Goal: Task Accomplishment & Management: Manage account settings

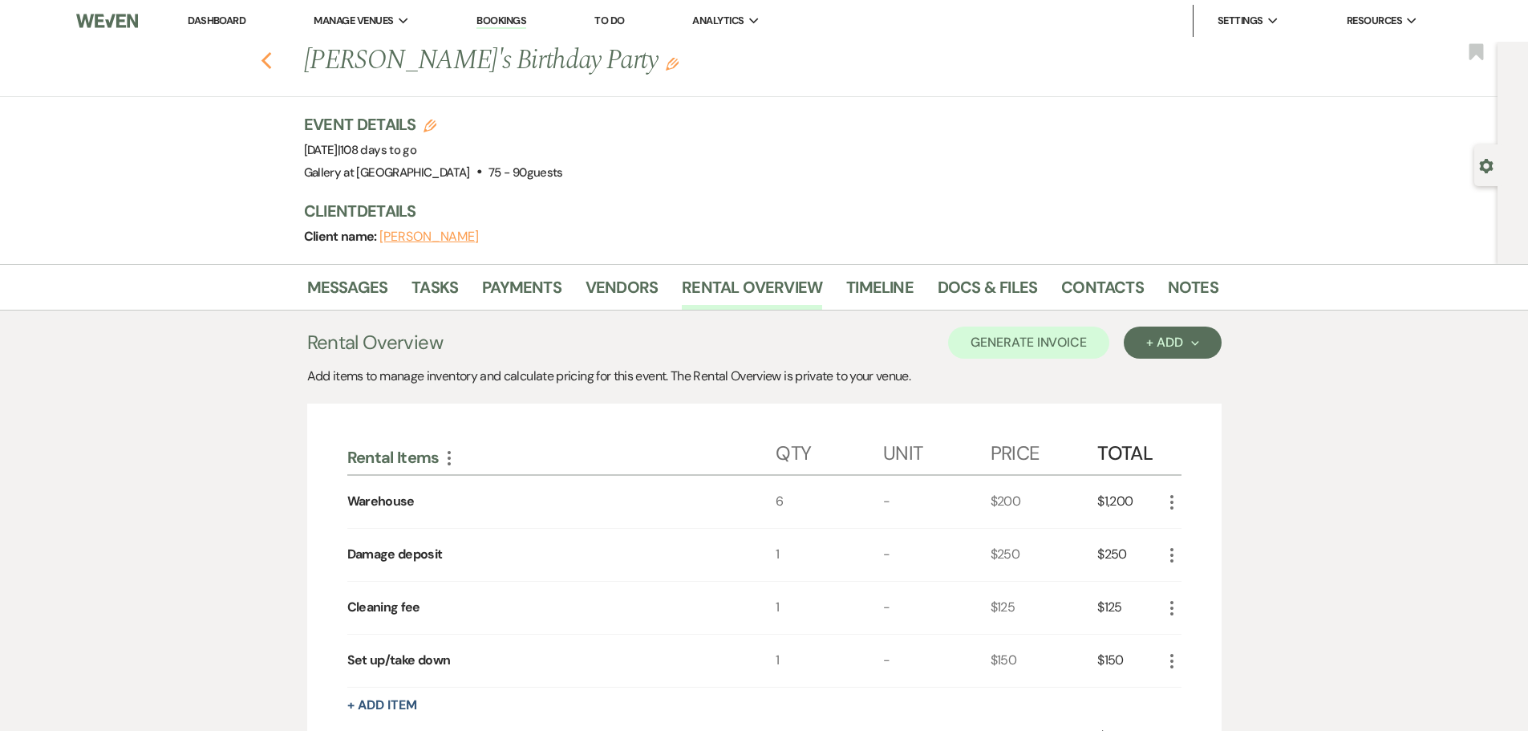
click at [268, 59] on icon "Previous" at bounding box center [267, 60] width 12 height 19
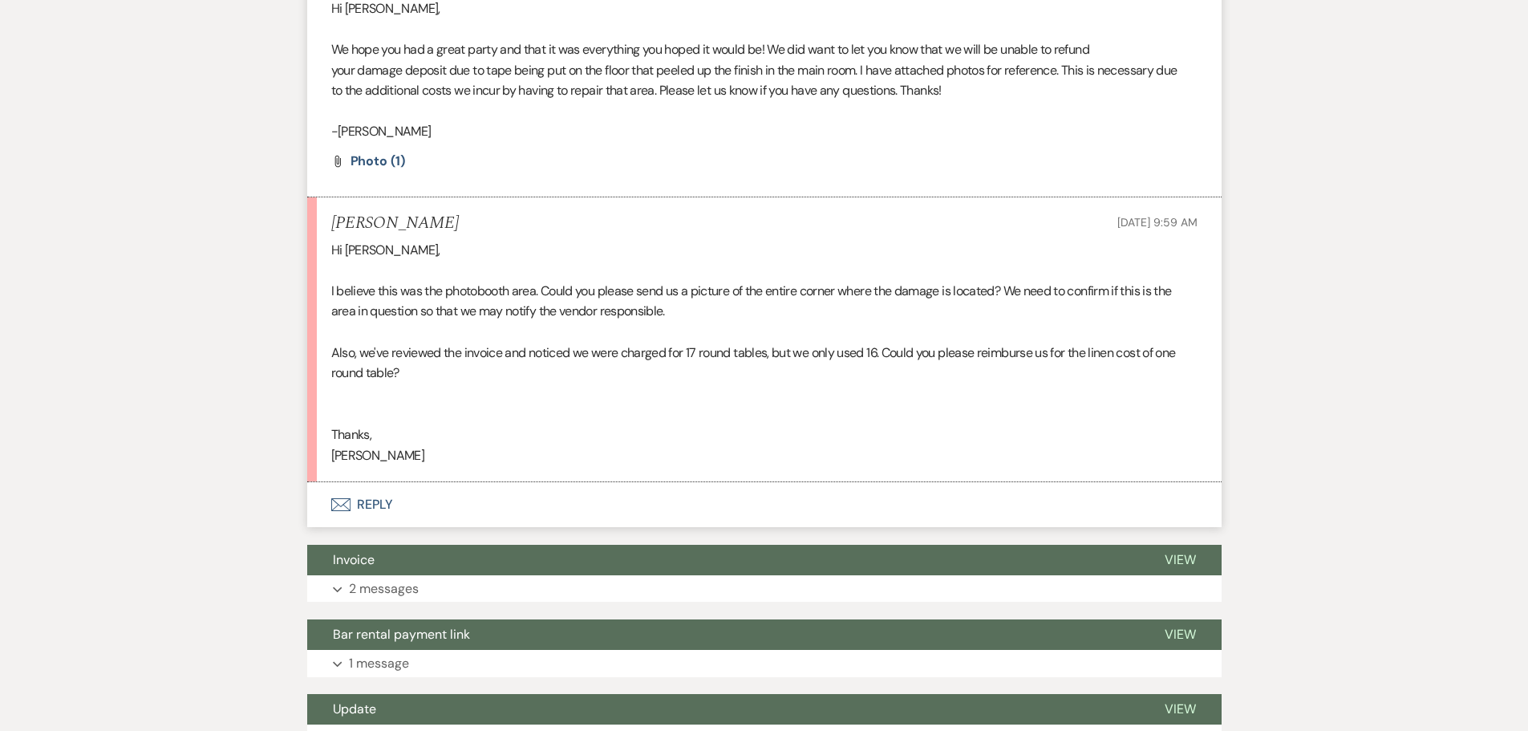
scroll to position [586, 0]
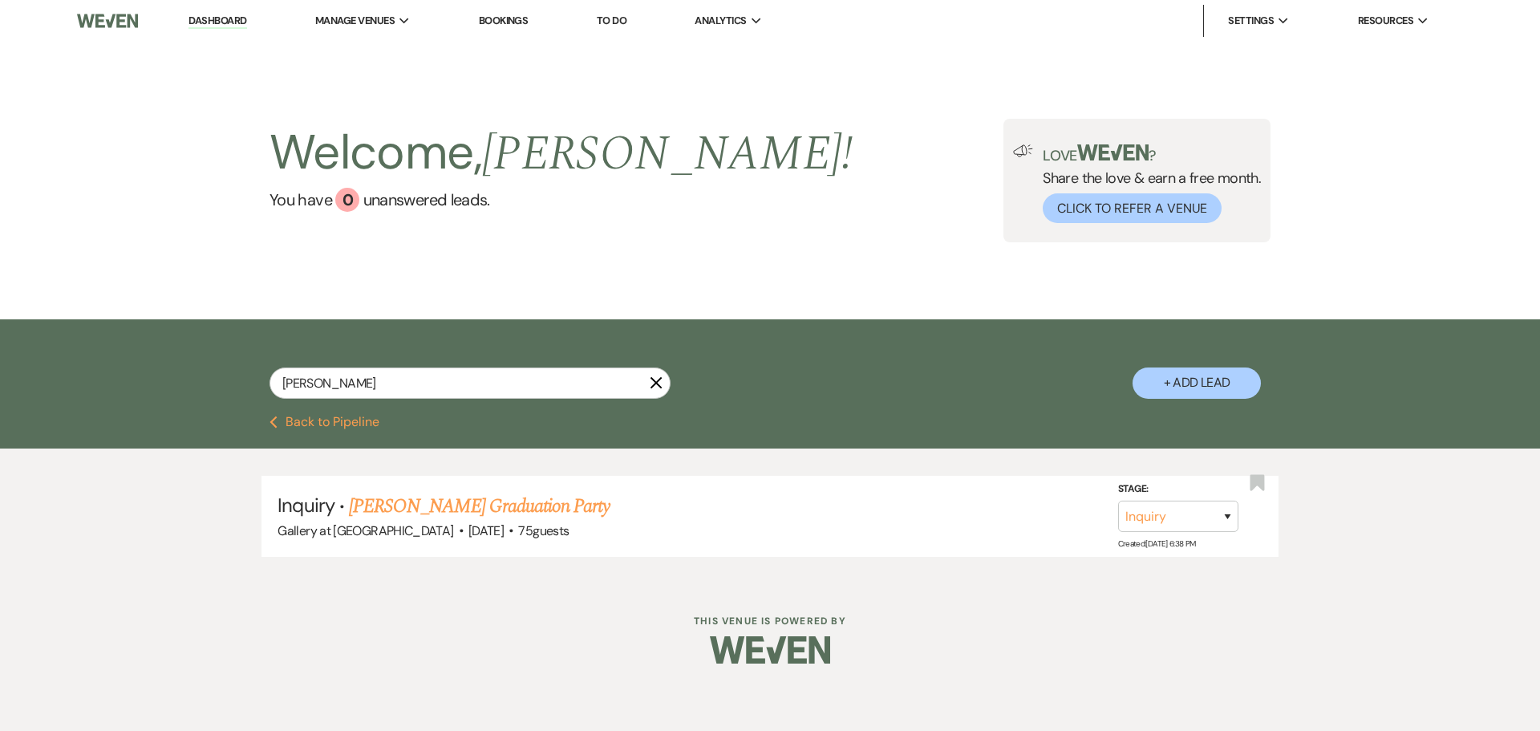
drag, startPoint x: 456, startPoint y: 399, endPoint x: 389, endPoint y: 385, distance: 68.7
click at [389, 385] on div "[PERSON_NAME] X" at bounding box center [470, 389] width 401 height 44
drag, startPoint x: 329, startPoint y: 380, endPoint x: 59, endPoint y: 401, distance: 271.1
click at [59, 401] on div "[PERSON_NAME] X + Add Lead" at bounding box center [770, 367] width 1540 height 96
type input "shem"
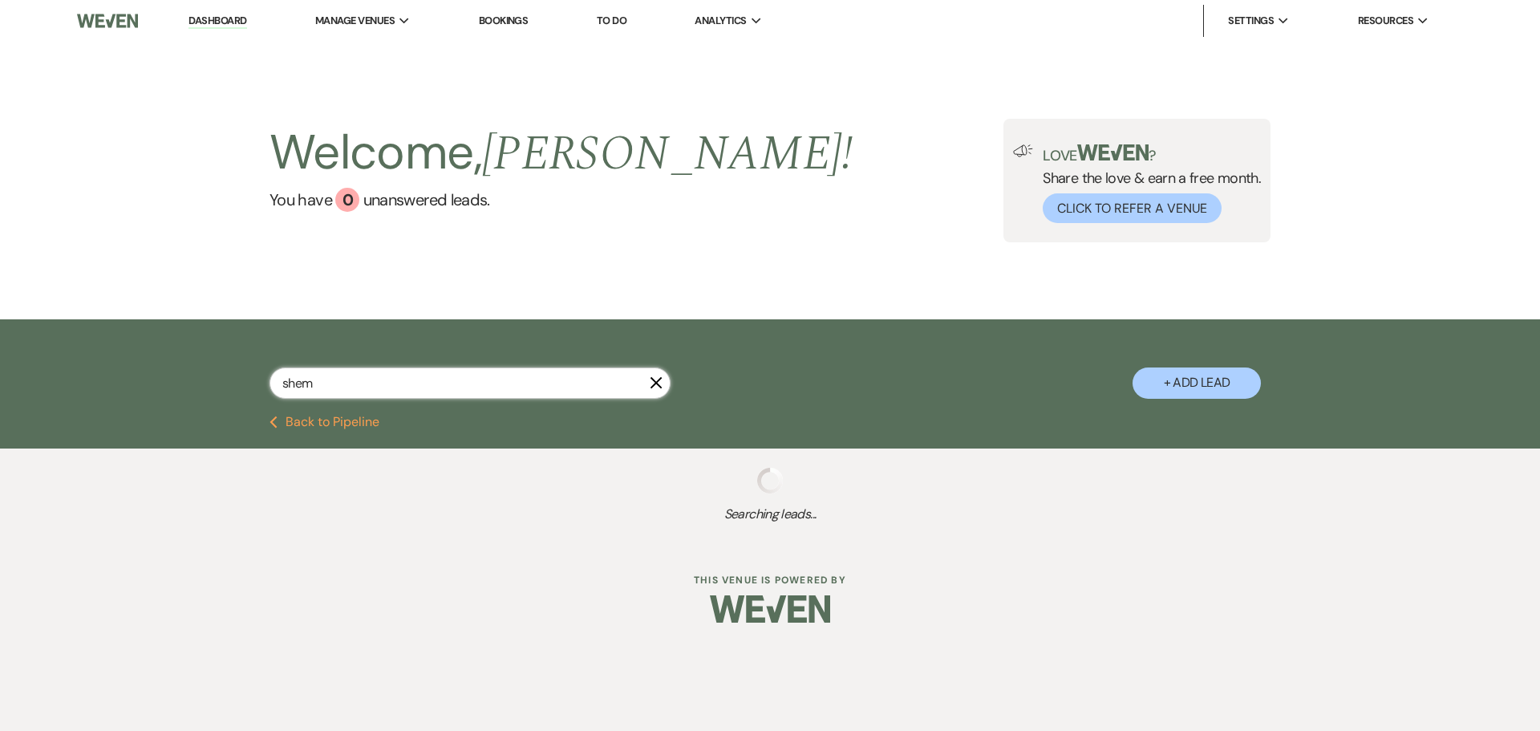
select select "8"
select select "4"
select select "8"
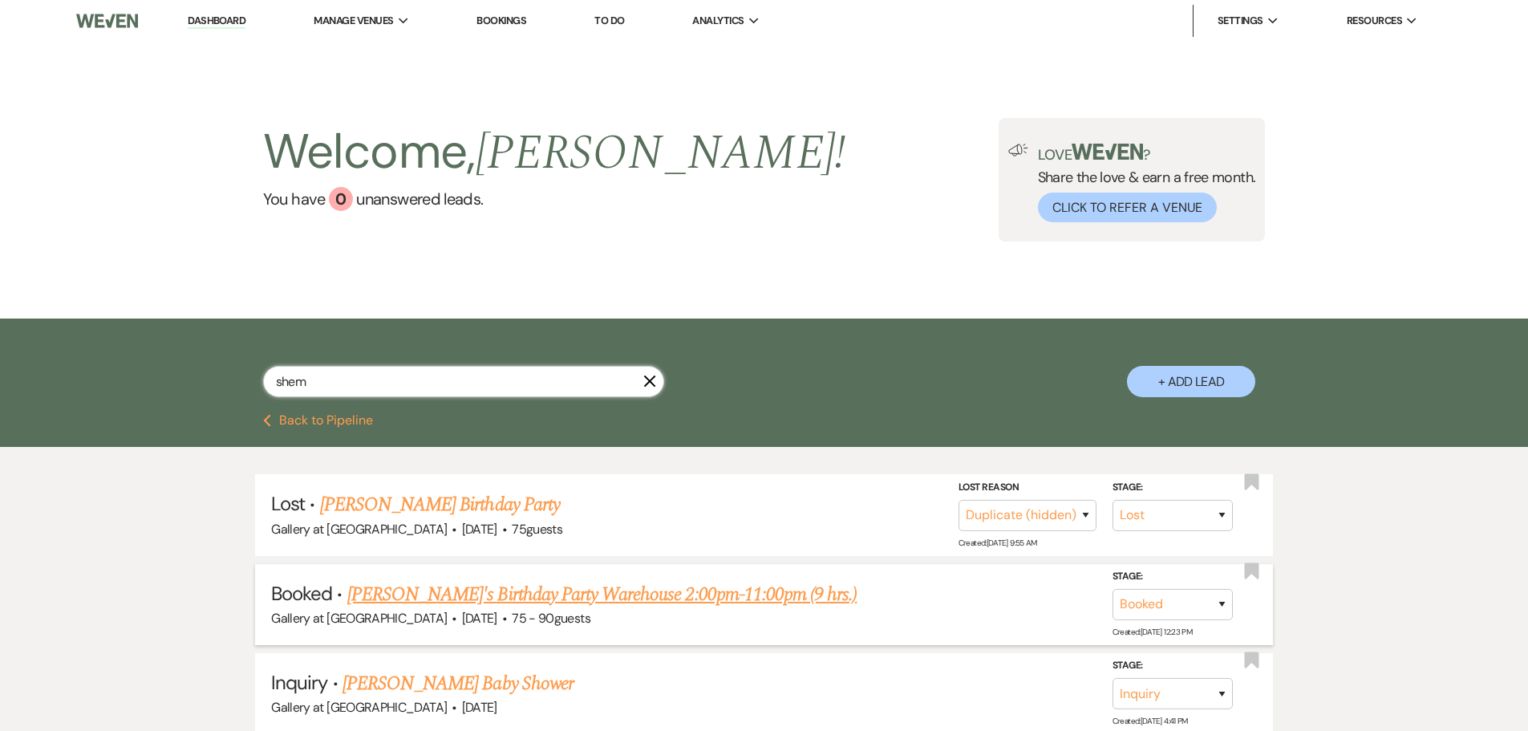
type input "shem"
click at [458, 588] on link "[PERSON_NAME]'s Birthday Party Warehouse 2:00pm-11:00pm (9 hrs.)" at bounding box center [602, 594] width 510 height 29
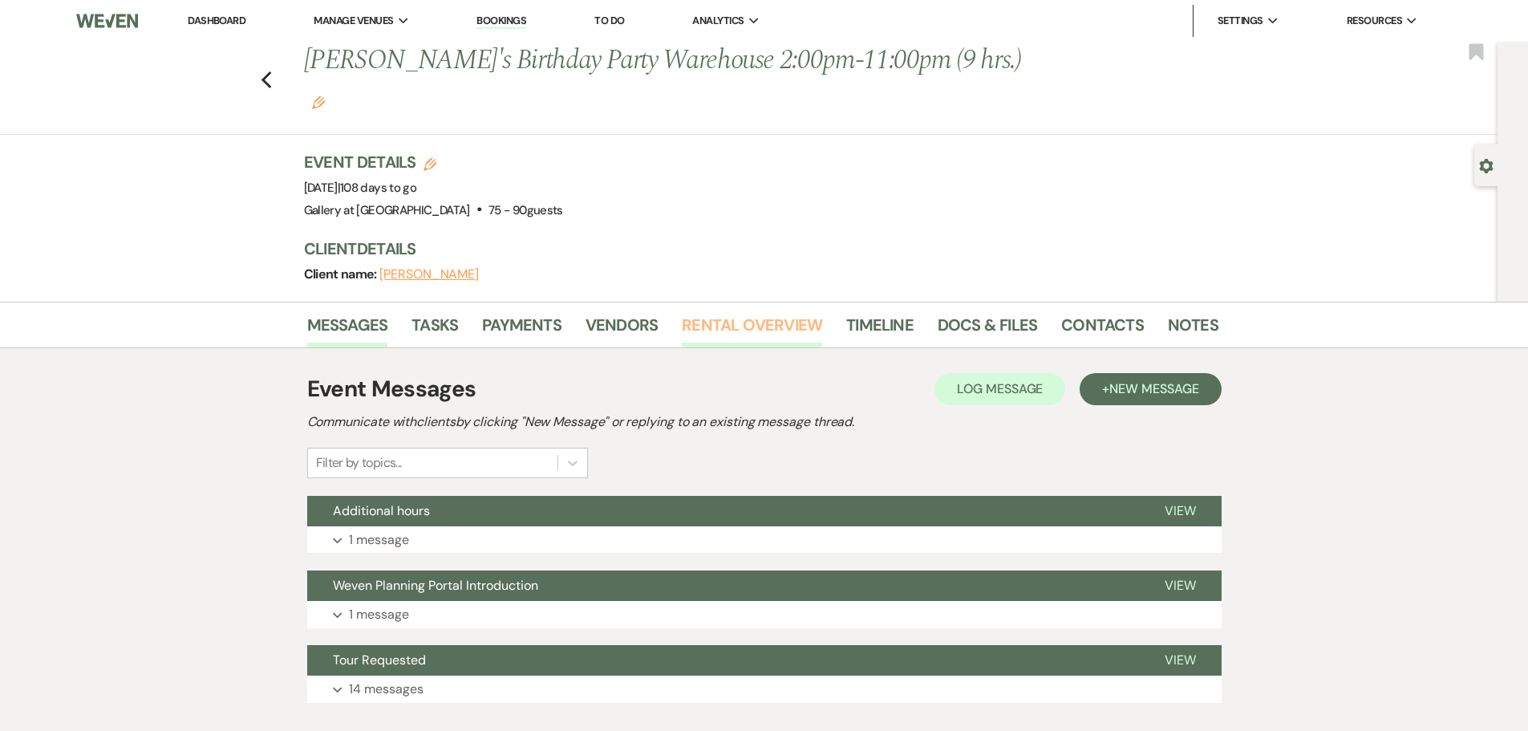
click at [735, 312] on link "Rental Overview" at bounding box center [752, 329] width 140 height 35
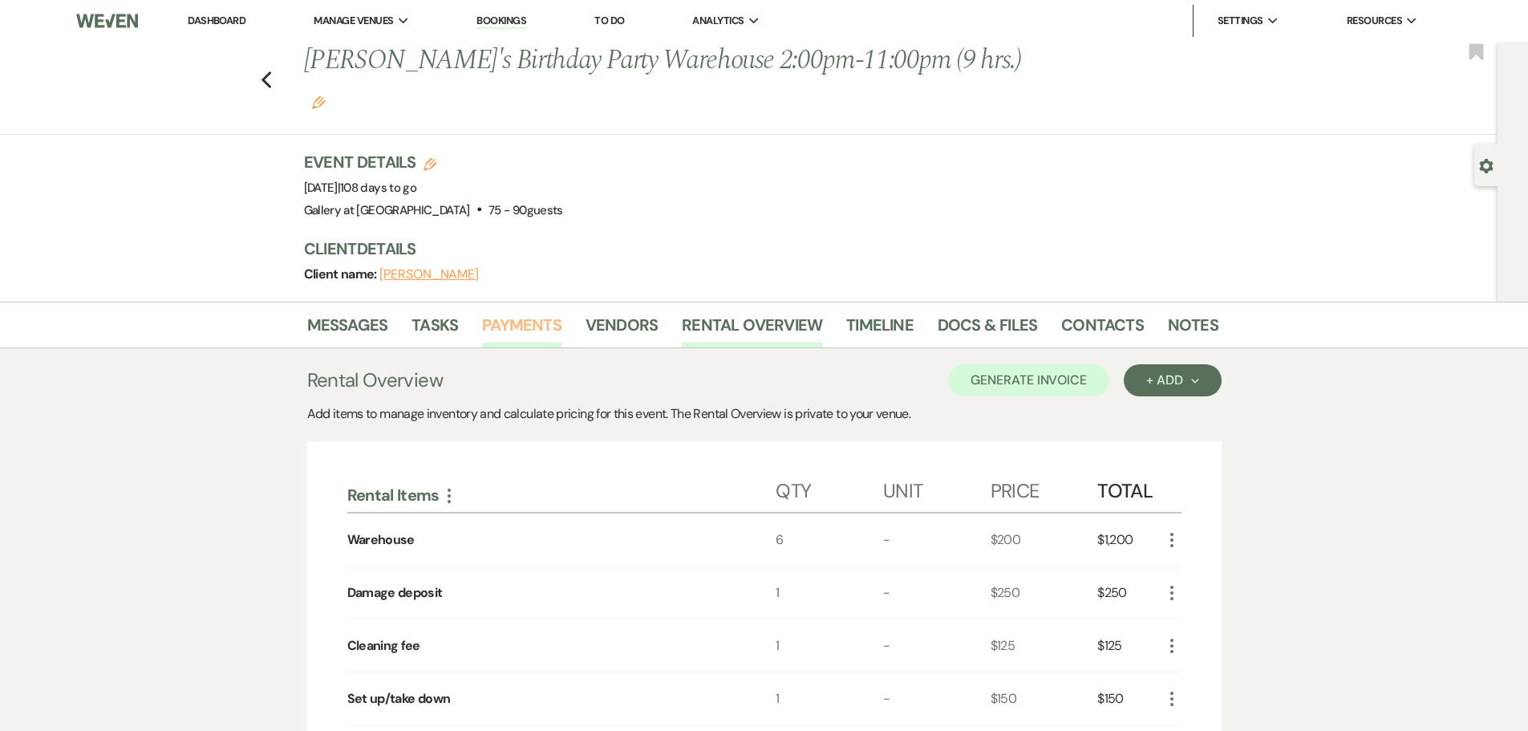
click at [530, 312] on link "Payments" at bounding box center [521, 329] width 79 height 35
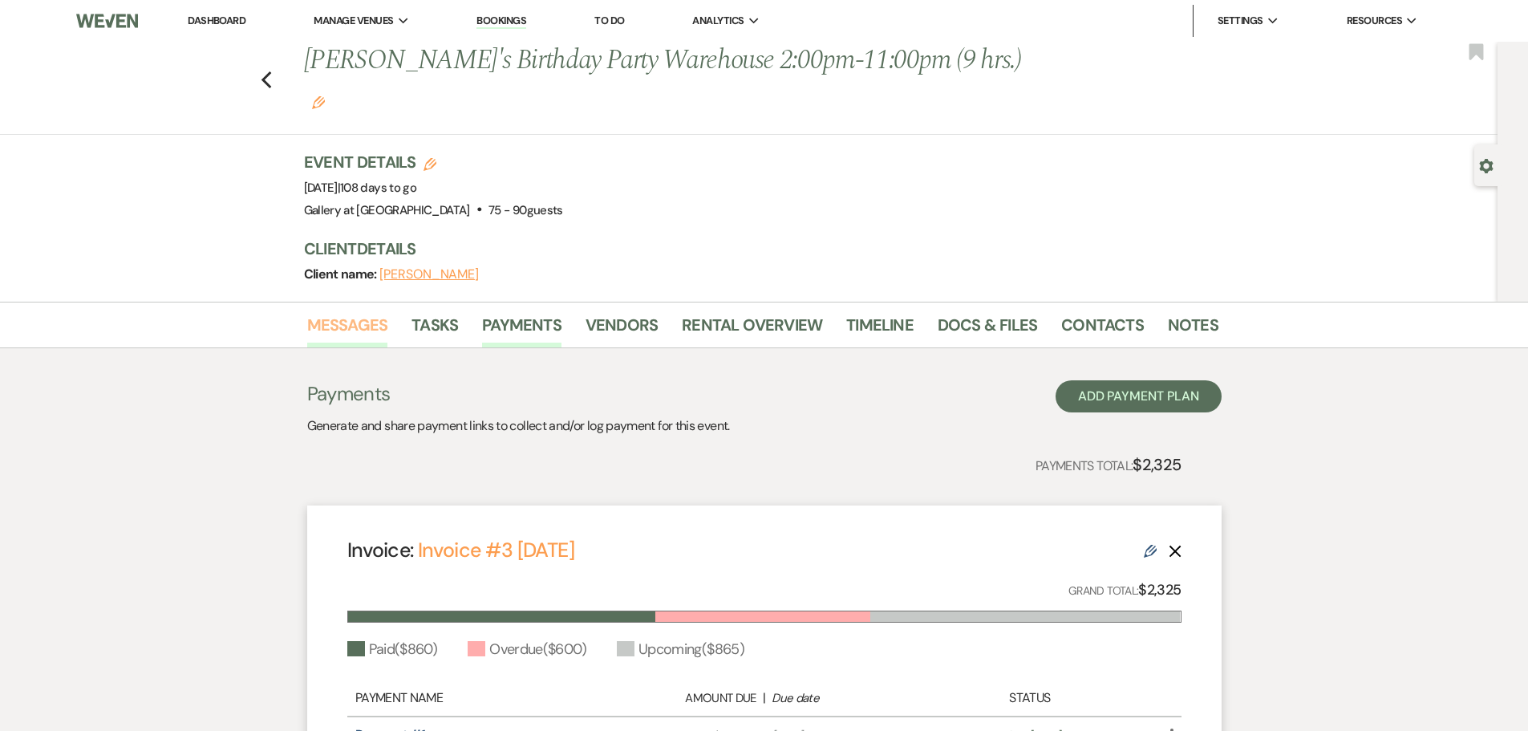
click at [340, 312] on link "Messages" at bounding box center [347, 329] width 81 height 35
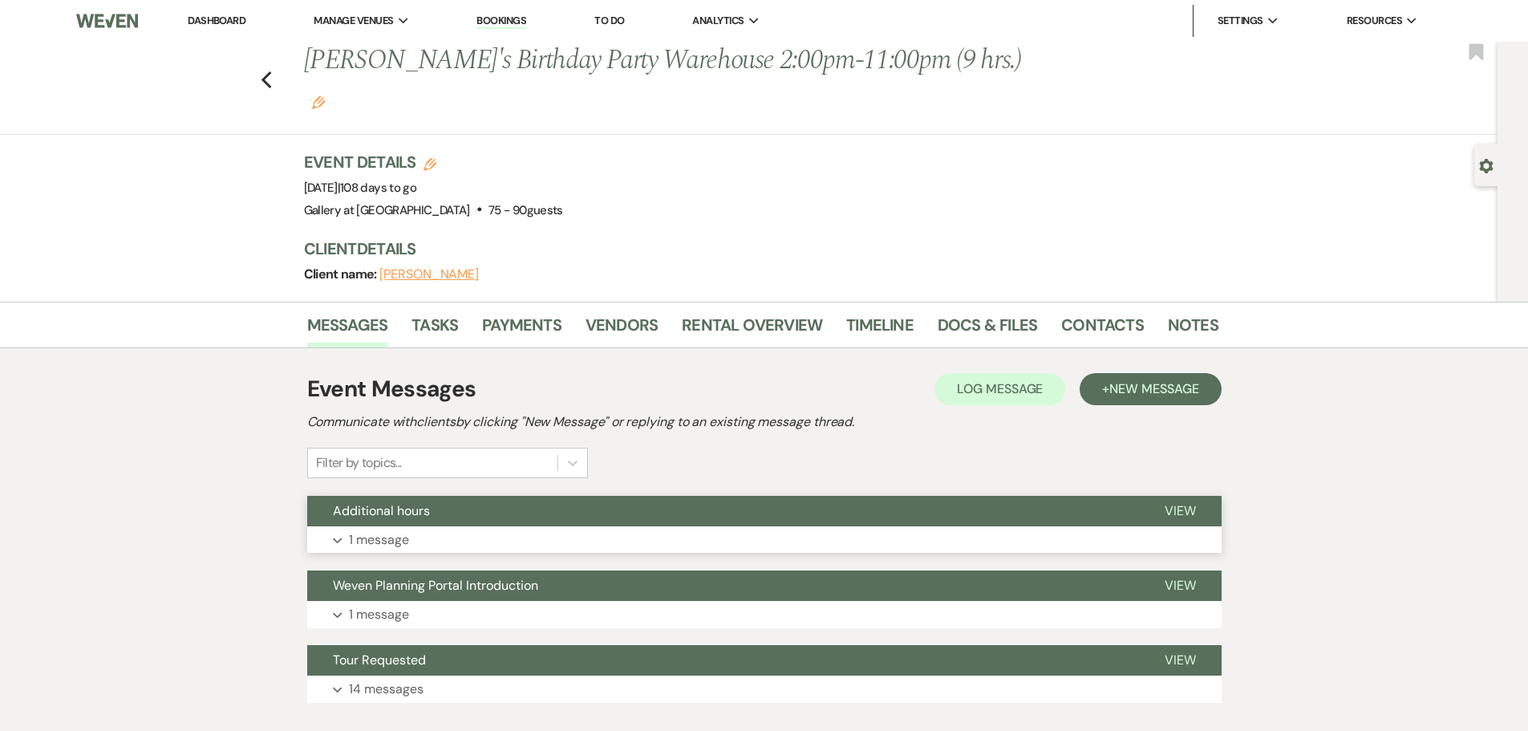
click at [422, 496] on button "Additional hours" at bounding box center [723, 511] width 832 height 30
